Goal: Transaction & Acquisition: Purchase product/service

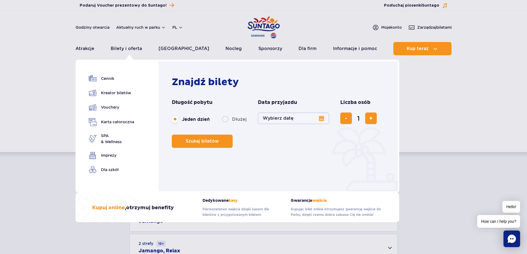
click at [319, 117] on button "Wybierz datę" at bounding box center [293, 119] width 71 height 12
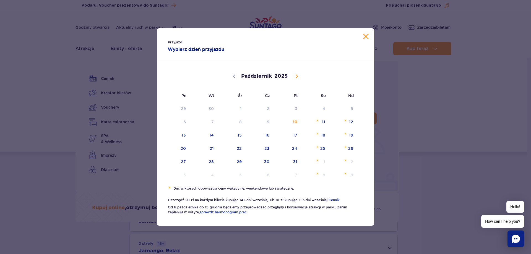
click at [296, 77] on icon at bounding box center [297, 76] width 4 height 4
click at [296, 77] on icon at bounding box center [297, 77] width 2 height 4
select select "11"
click at [424, 123] on div "Przyjazd Wybierz dzień przyjazdu Październik Listopad [DATE] Pn Wt Śr Cz Pt So …" at bounding box center [265, 127] width 531 height 254
click at [446, 118] on div "Przyjazd Wybierz dzień przyjazdu Październik Listopad [DATE] Pn Wt Śr Cz Pt So …" at bounding box center [265, 127] width 531 height 254
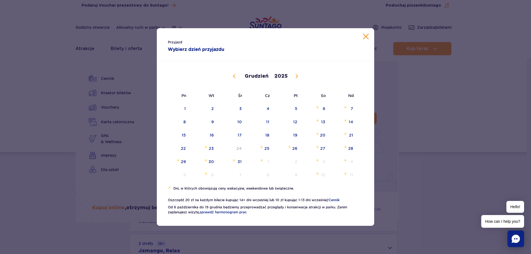
click at [368, 36] on button "Zamknij kalendarz" at bounding box center [366, 37] width 6 height 6
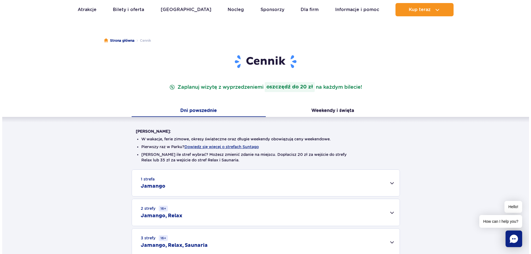
scroll to position [83, 0]
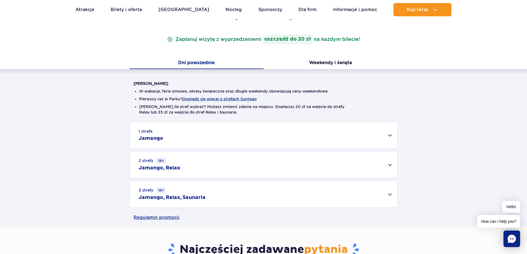
drag, startPoint x: 239, startPoint y: 99, endPoint x: 319, endPoint y: 108, distance: 80.5
click at [441, 123] on div "1 strefa Jamango Dorosły (18 – 65 lat) / Nastolatek (16 – 18 lat) Ten sam dzień…" at bounding box center [263, 165] width 527 height 86
click at [222, 98] on button "Dowiedz się więcej o strefach Suntago" at bounding box center [219, 99] width 74 height 4
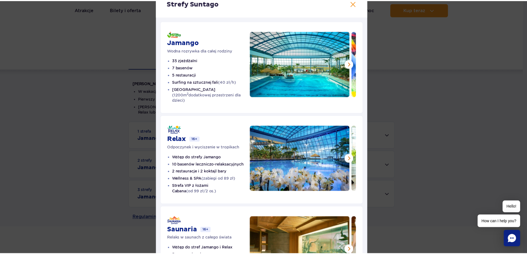
scroll to position [28, 0]
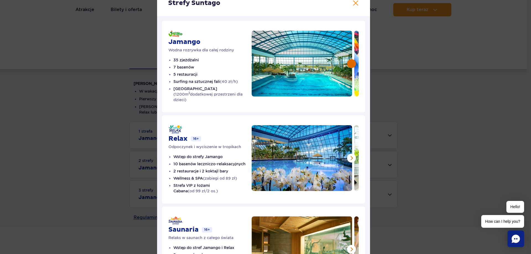
click at [348, 65] on button at bounding box center [351, 63] width 9 height 9
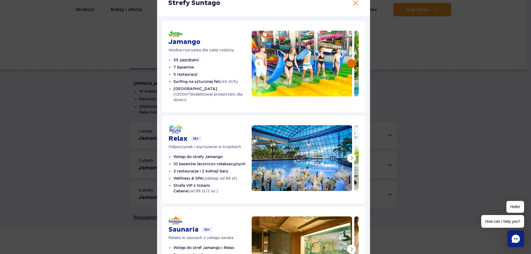
click at [348, 65] on button at bounding box center [351, 63] width 9 height 9
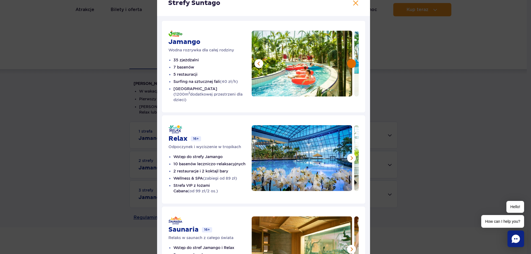
click at [348, 65] on button at bounding box center [351, 63] width 9 height 9
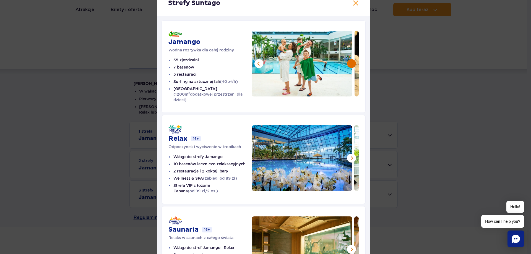
click at [348, 65] on button at bounding box center [351, 63] width 9 height 9
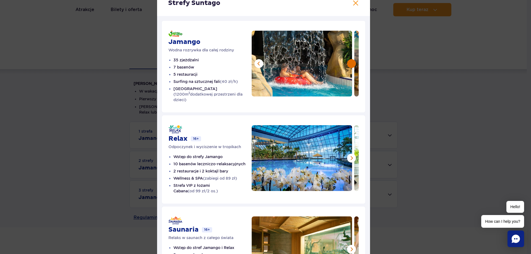
click at [348, 65] on button at bounding box center [351, 63] width 9 height 9
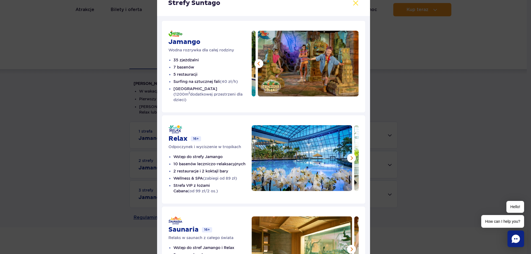
click at [353, 5] on button at bounding box center [356, 3] width 7 height 7
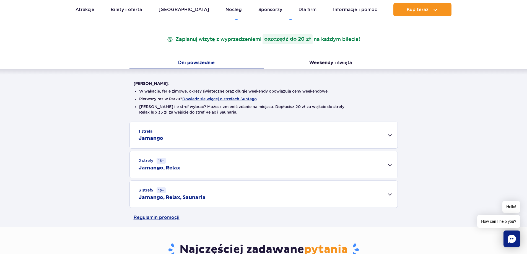
click at [388, 135] on div "1 strefa Jamango" at bounding box center [264, 135] width 268 height 27
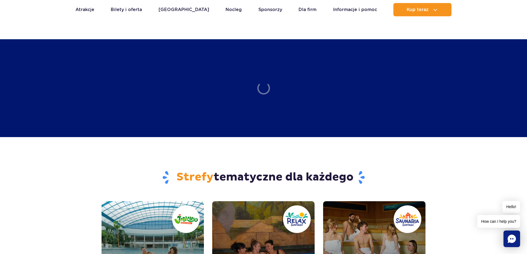
scroll to position [443, 0]
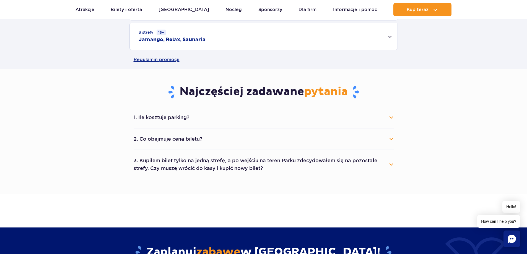
click at [392, 119] on button "1. Ile kosztuje parking?" at bounding box center [264, 118] width 260 height 12
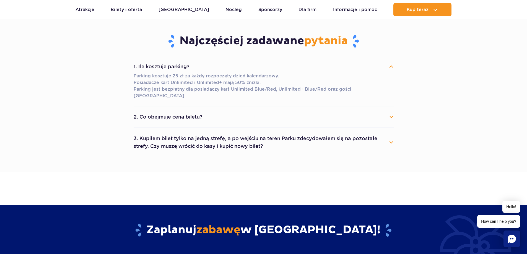
scroll to position [498, 0]
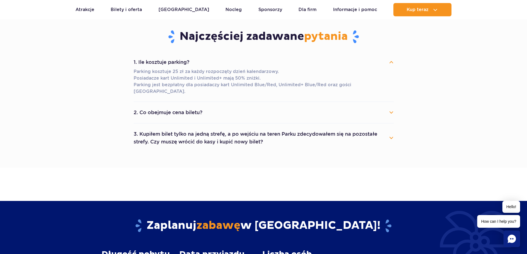
click at [389, 109] on button "2. Co obejmuje cena biletu?" at bounding box center [264, 113] width 260 height 12
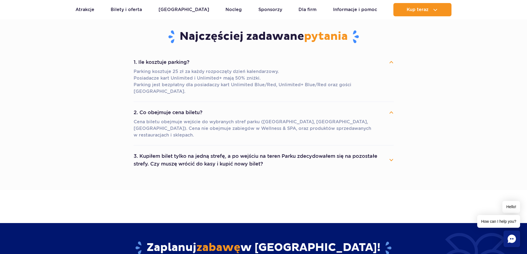
click at [390, 150] on button "3. Kupiłem bilet tylko na jedną strefę, a po wejściu na teren Parku zdecydowałe…" at bounding box center [264, 160] width 260 height 20
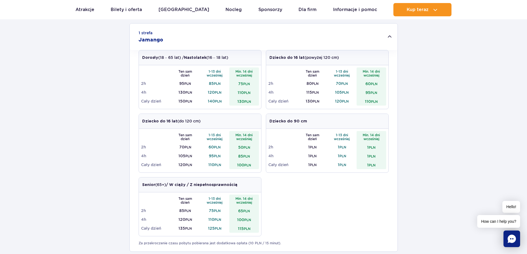
scroll to position [194, 0]
